Goal: Find specific page/section: Find specific page/section

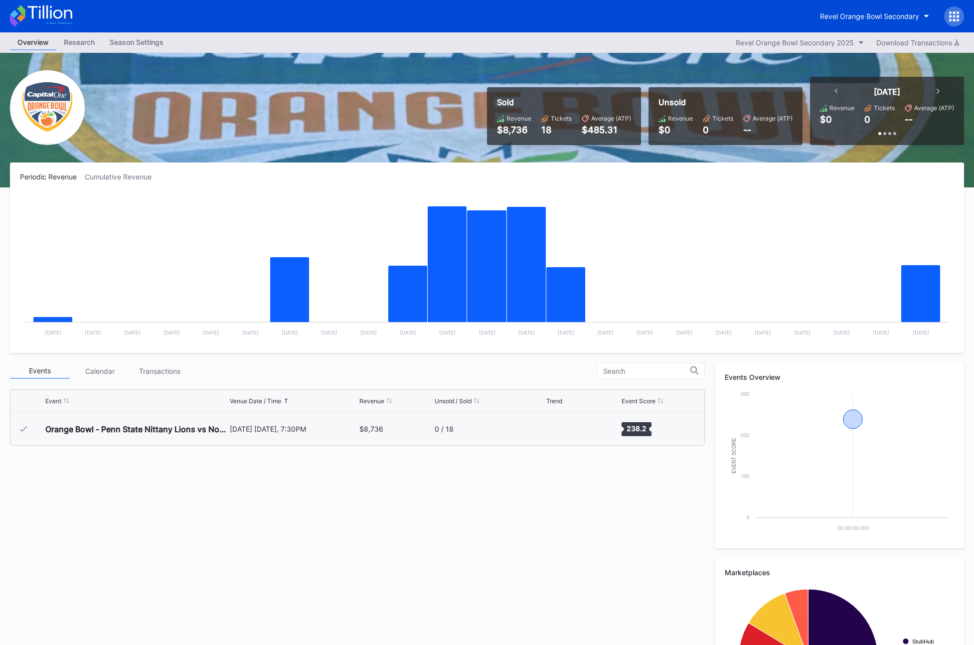
click at [659, 74] on div "Sold Revenue $8,736 Tickets 18 Average (ATP) $485.31 Unsold Revenue $0 Tickets …" at bounding box center [487, 120] width 974 height 135
click at [621, 63] on div "Sold Revenue $8,736 Tickets 18 Average (ATP) $485.31 Unsold Revenue $0 Tickets …" at bounding box center [487, 120] width 974 height 135
click at [852, 12] on div "Revel Orange Bowl Secondary" at bounding box center [869, 16] width 99 height 8
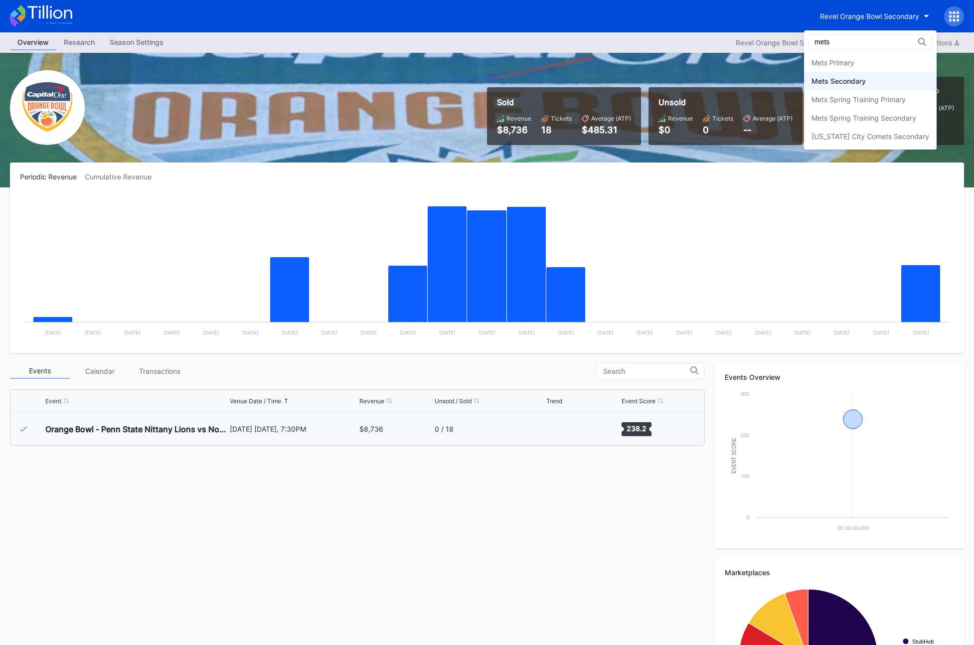
type input "mets"
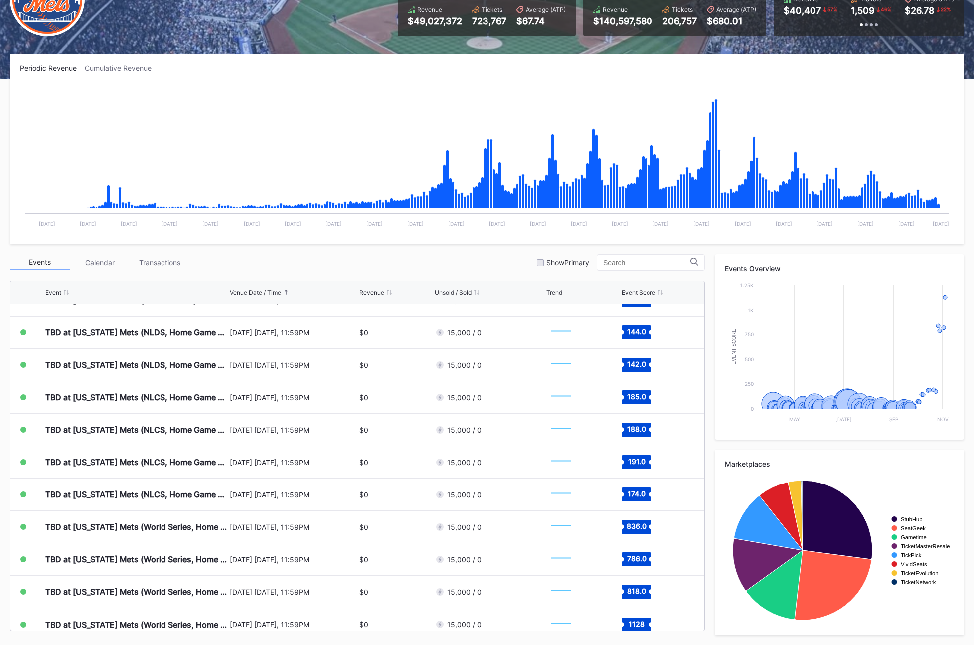
scroll to position [2687, 0]
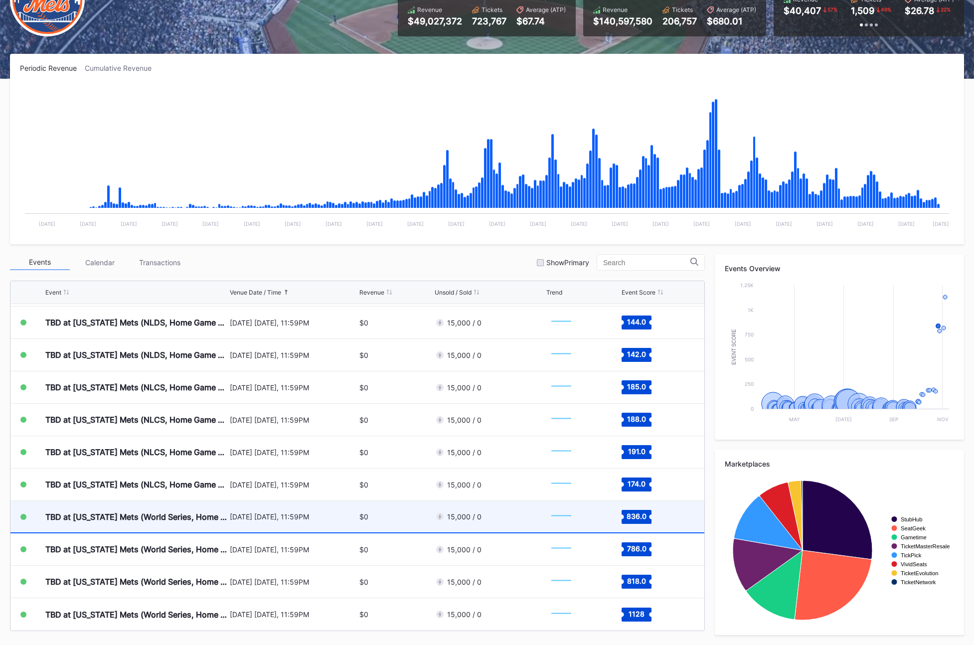
click at [224, 516] on div "TBD at [US_STATE] Mets (World Series, Home Game 1) (If Necessary) (Date TBD)" at bounding box center [136, 517] width 182 height 10
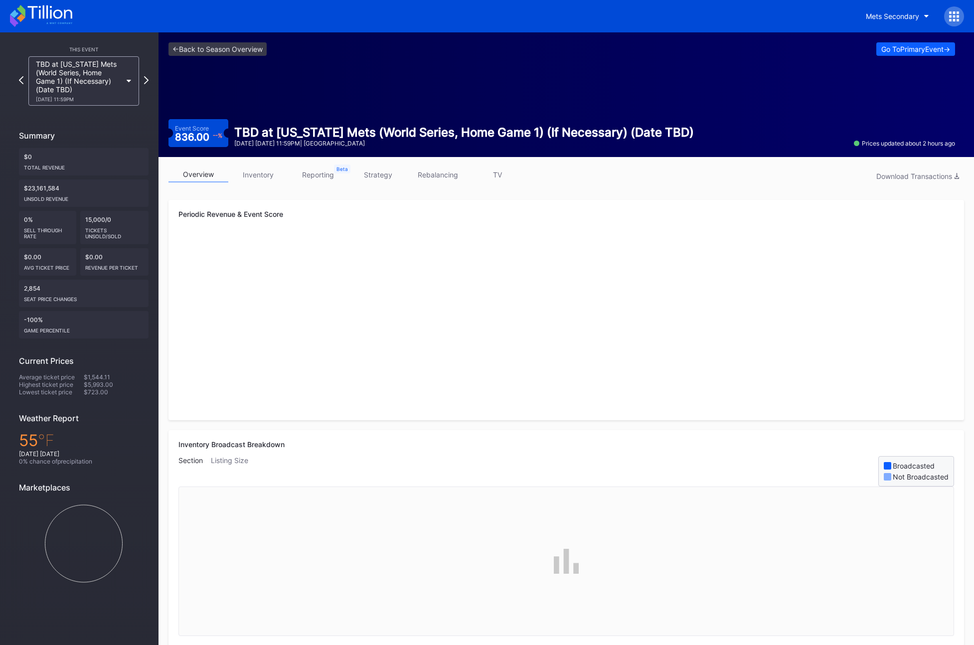
click at [268, 179] on link "inventory" at bounding box center [258, 174] width 60 height 15
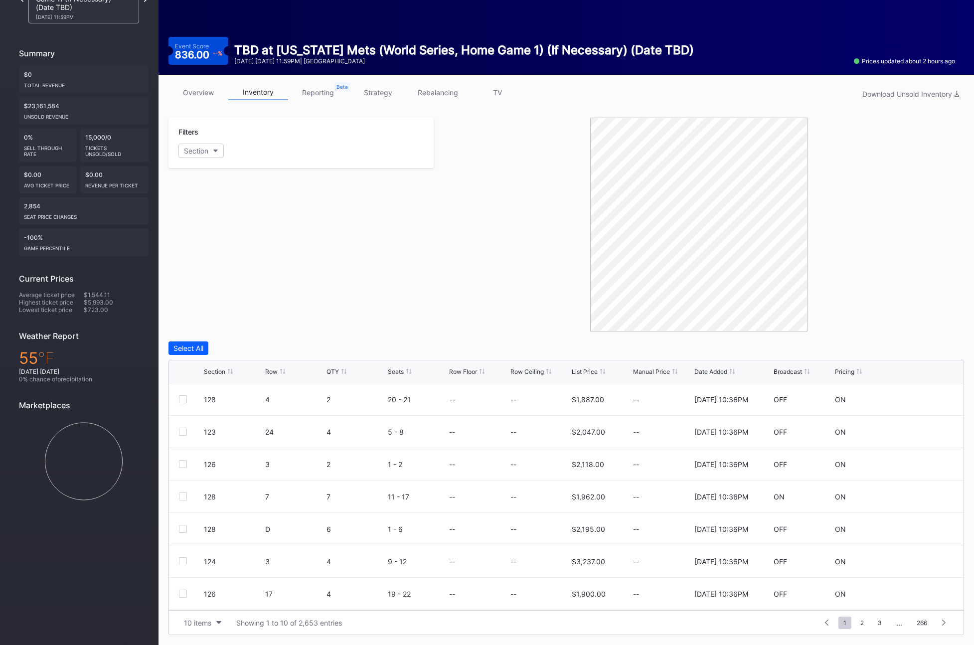
scroll to position [79, 0]
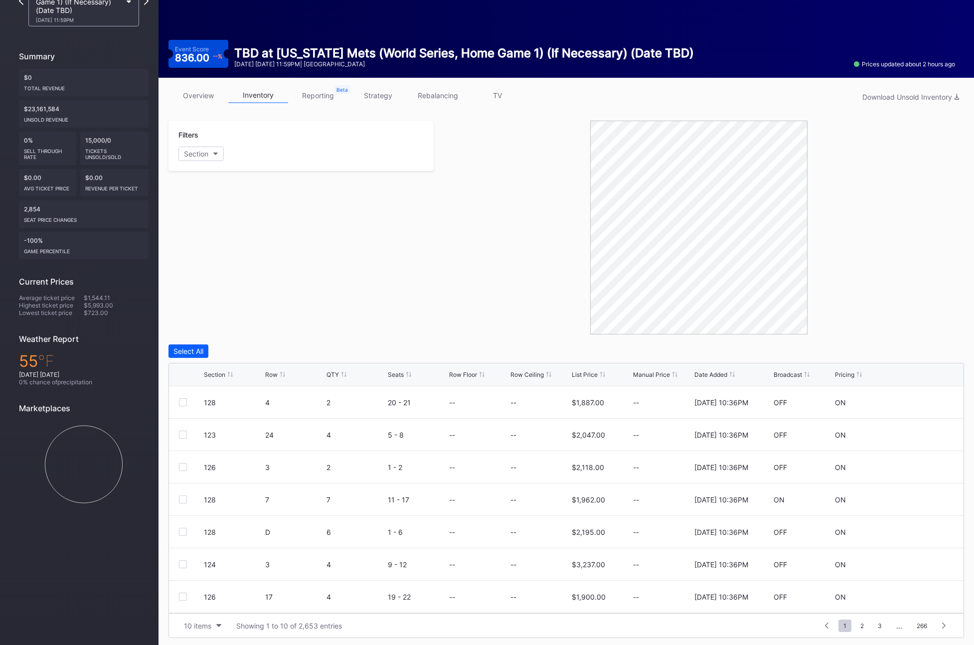
click at [789, 372] on div "Broadcast" at bounding box center [788, 374] width 28 height 7
click at [203, 93] on link "overview" at bounding box center [198, 95] width 60 height 15
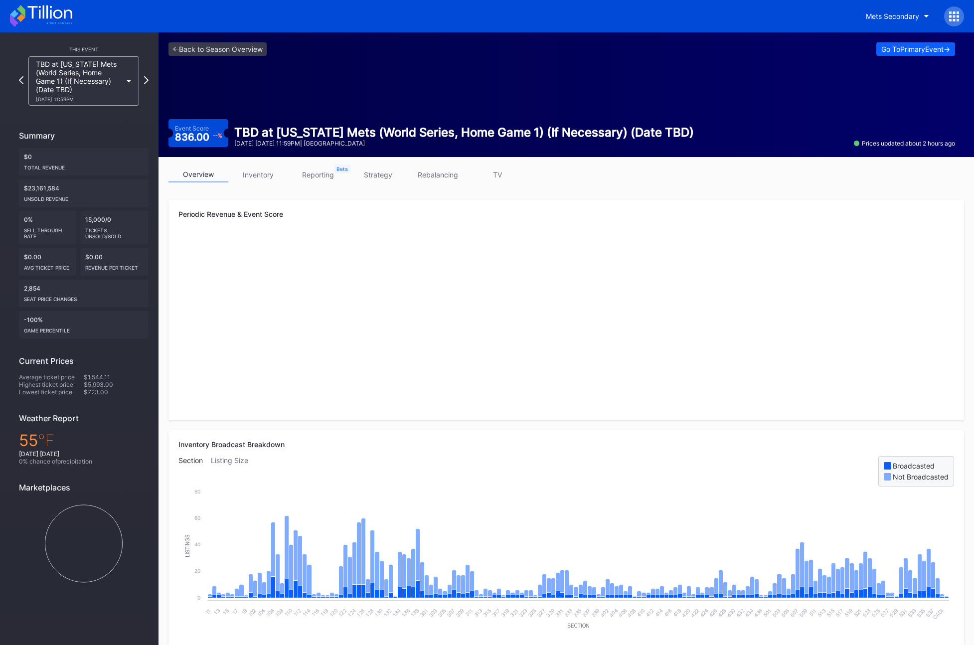
click at [386, 180] on link "strategy" at bounding box center [378, 174] width 60 height 15
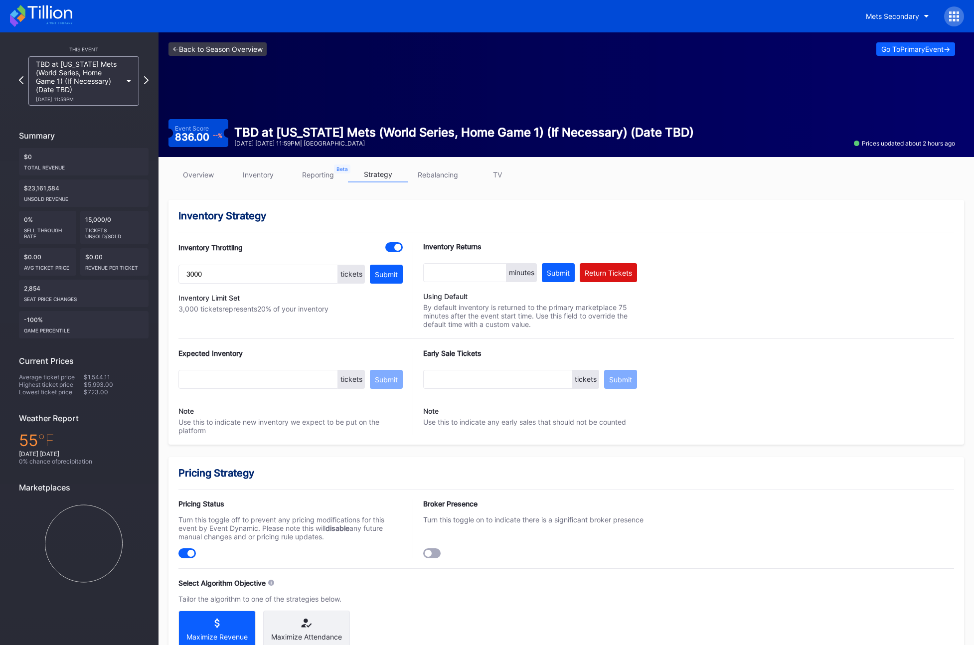
click at [185, 53] on link "<- Back to Season Overview" at bounding box center [217, 48] width 98 height 13
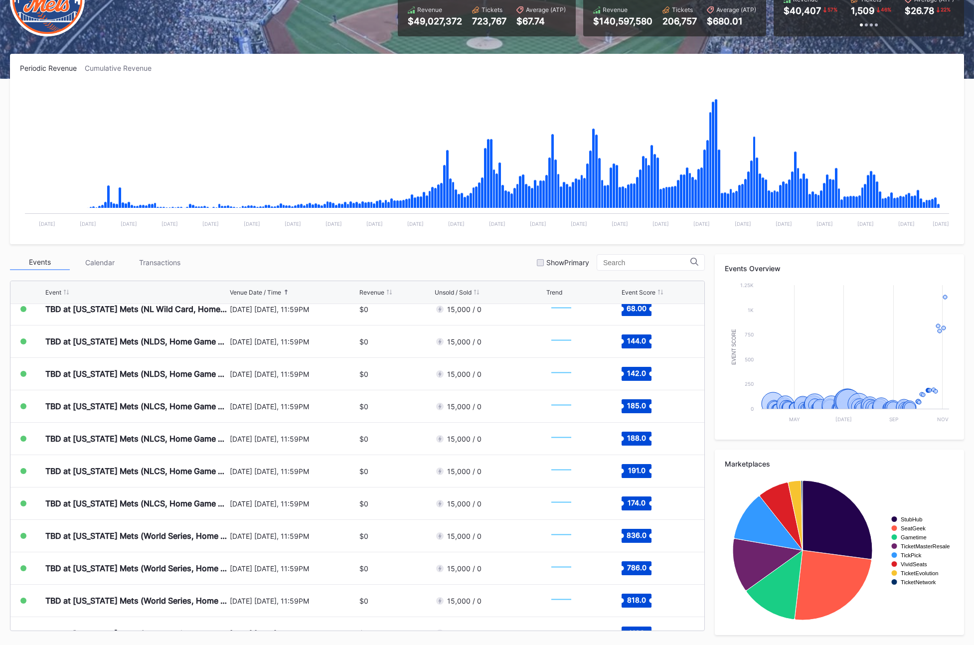
scroll to position [2687, 0]
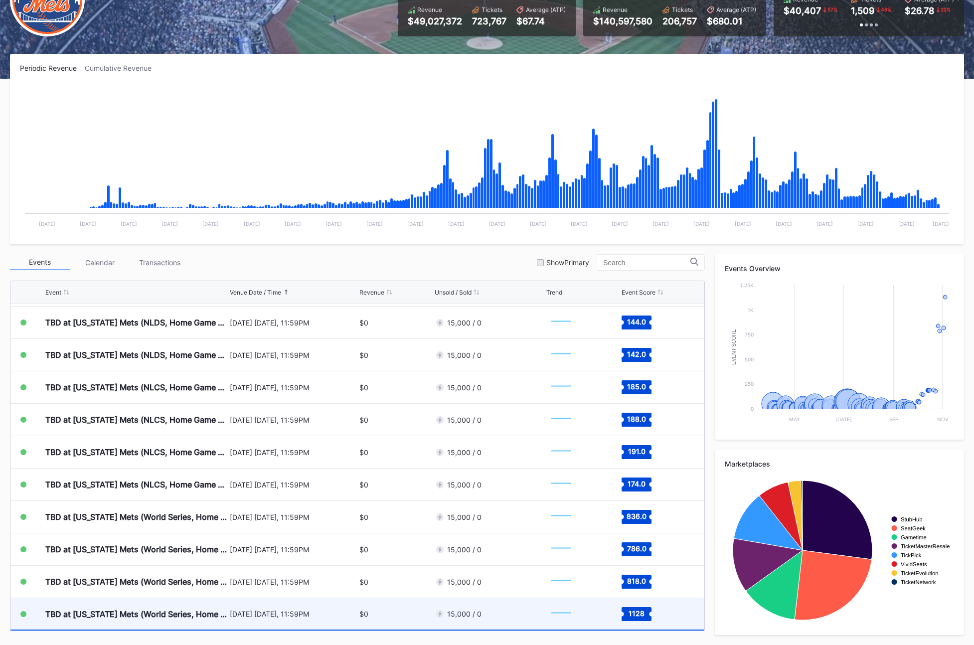
click at [193, 614] on div "TBD at [US_STATE] Mets (World Series, Home Game 4) (If Necessary) (Date TBD)" at bounding box center [136, 614] width 182 height 10
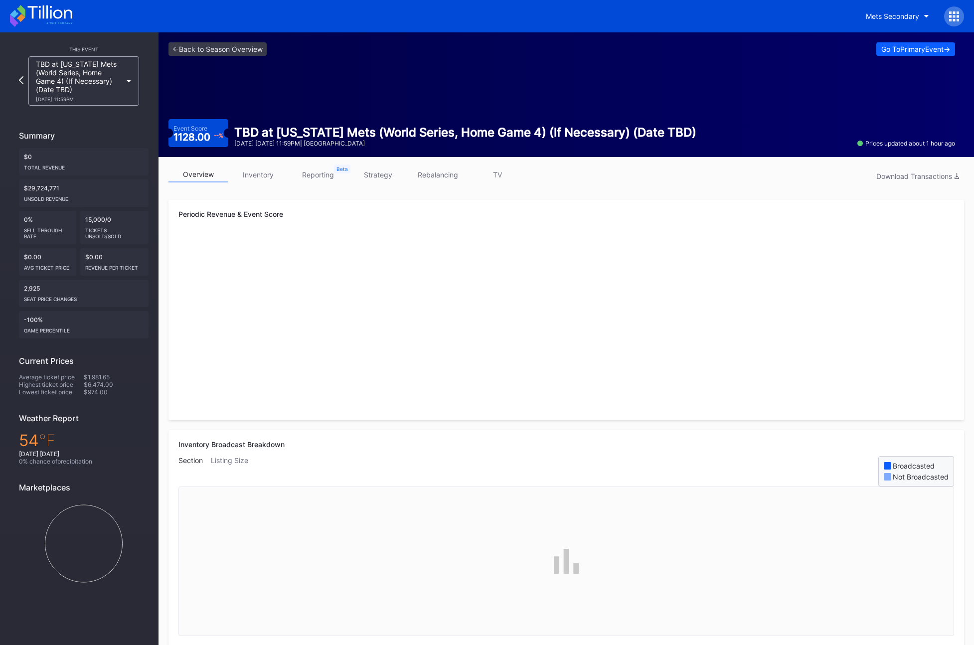
click at [254, 171] on link "inventory" at bounding box center [258, 174] width 60 height 15
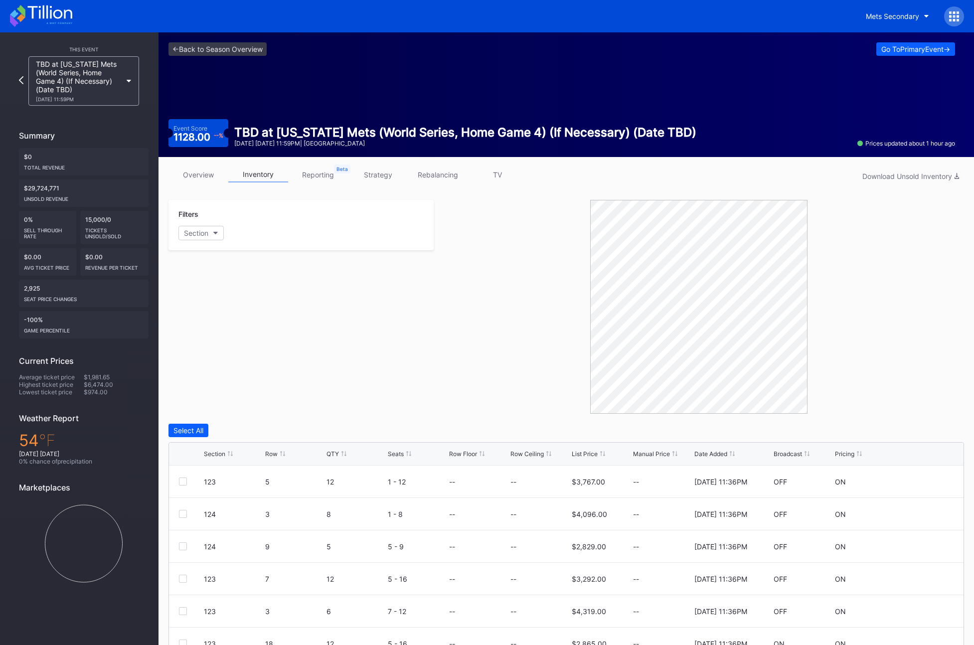
click at [784, 455] on div "Broadcast" at bounding box center [788, 453] width 28 height 7
drag, startPoint x: 784, startPoint y: 455, endPoint x: 746, endPoint y: 414, distance: 55.4
click at [784, 455] on div "Broadcast" at bounding box center [788, 453] width 28 height 7
click at [176, 164] on div "overview inventory reporting strategy rebalancing TV Download Unsold Inventory …" at bounding box center [567, 442] width 816 height 570
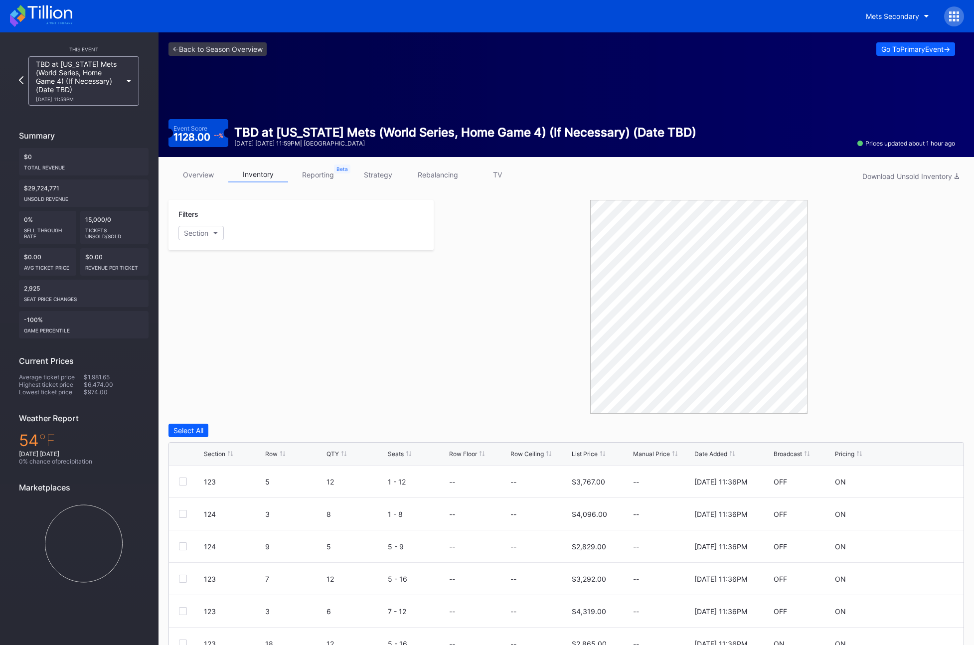
click at [207, 179] on link "overview" at bounding box center [198, 174] width 60 height 15
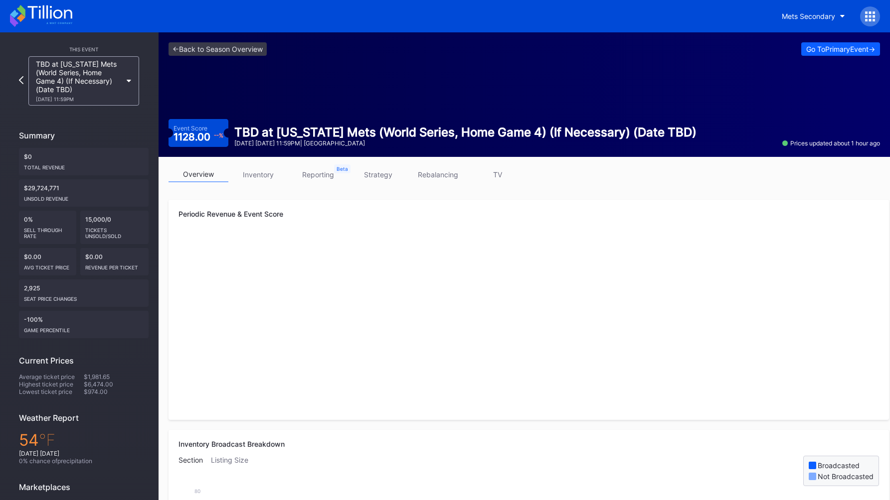
click at [445, 64] on div "<- Back to Season Overview Go To Primary Event -> Event Score 1128.00 -- % TBD …" at bounding box center [524, 94] width 731 height 125
click at [390, 98] on div "<- Back to Season Overview Go To Primary Event -> Event Score 1128.00 -- % TBD …" at bounding box center [524, 94] width 731 height 125
